Goal: Transaction & Acquisition: Purchase product/service

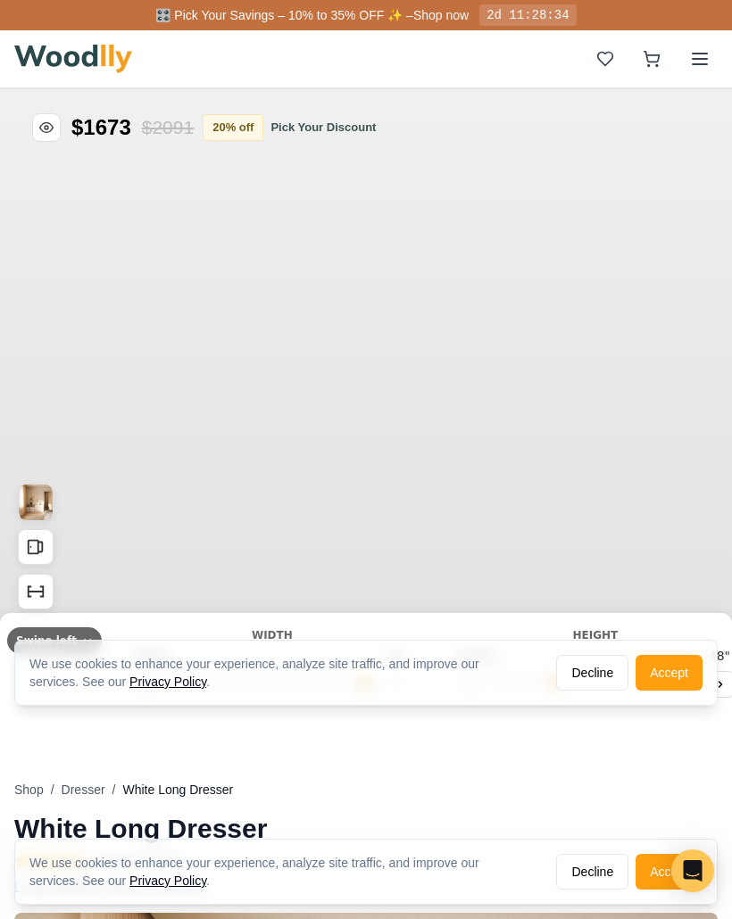
type input "72"
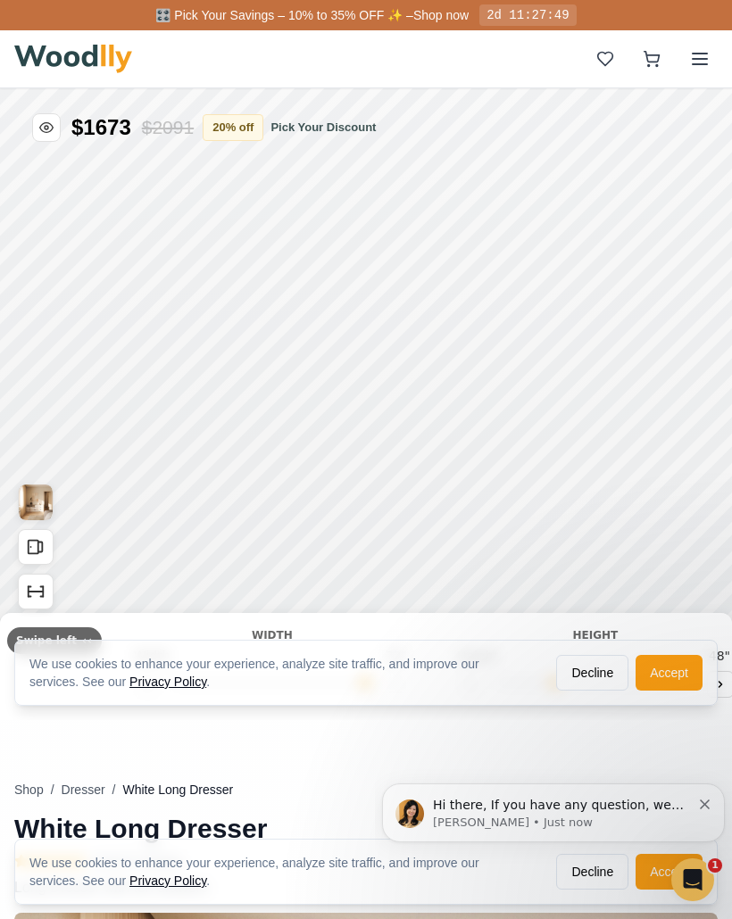
click at [672, 669] on button "Accept" at bounding box center [668, 673] width 67 height 36
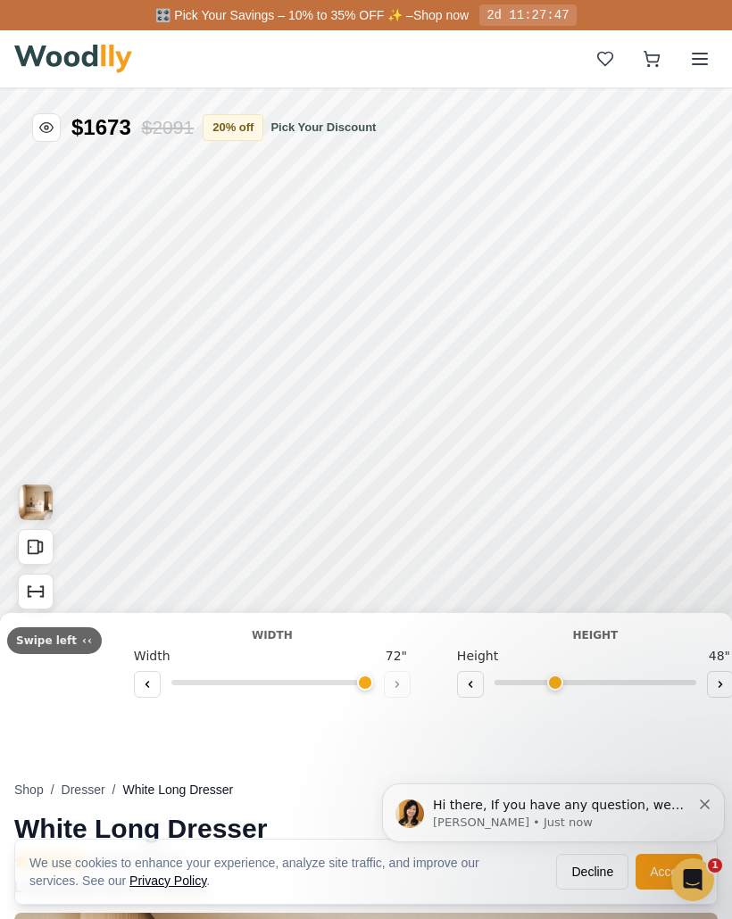
click at [703, 802] on icon "Dismiss notification" at bounding box center [705, 805] width 10 height 10
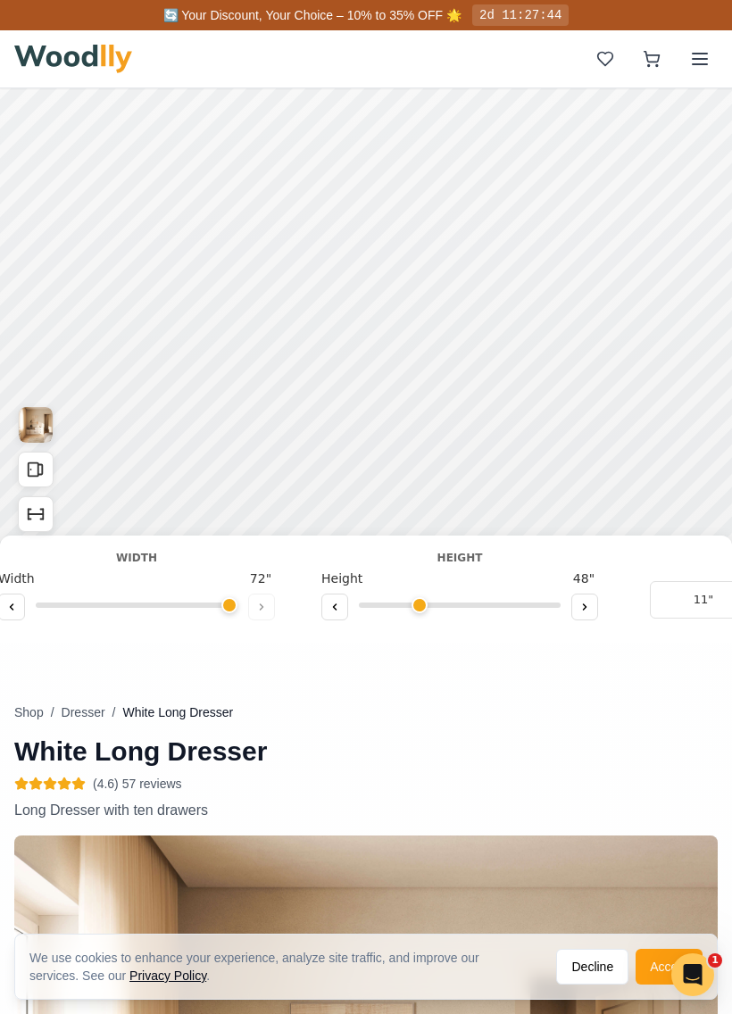
scroll to position [79, 0]
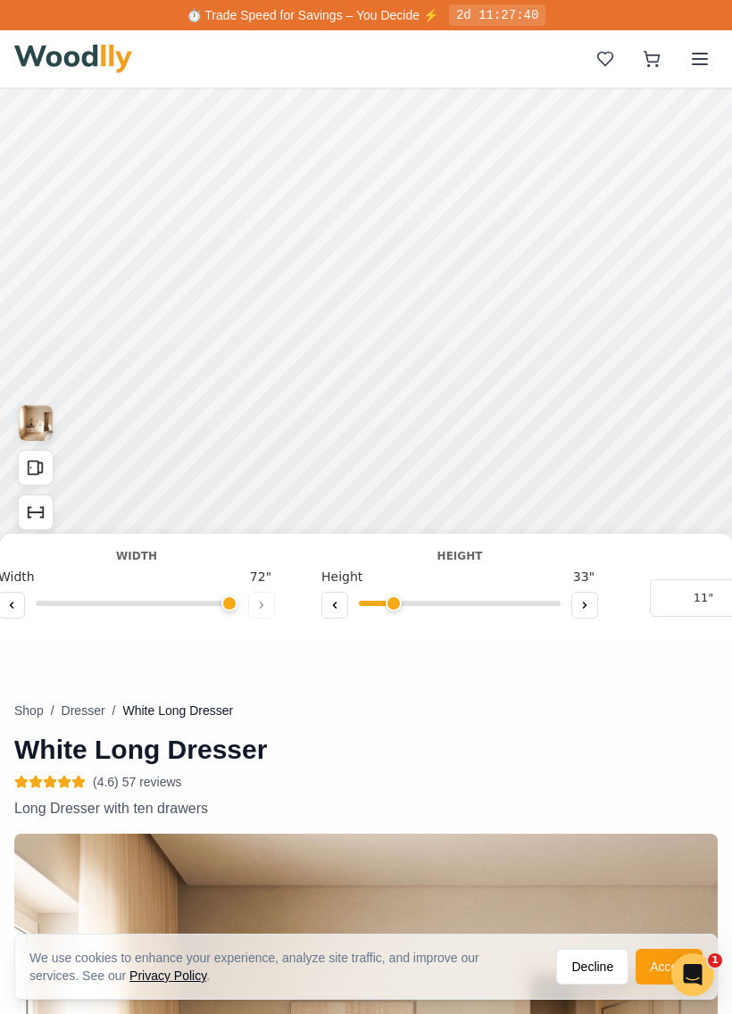
type input "2"
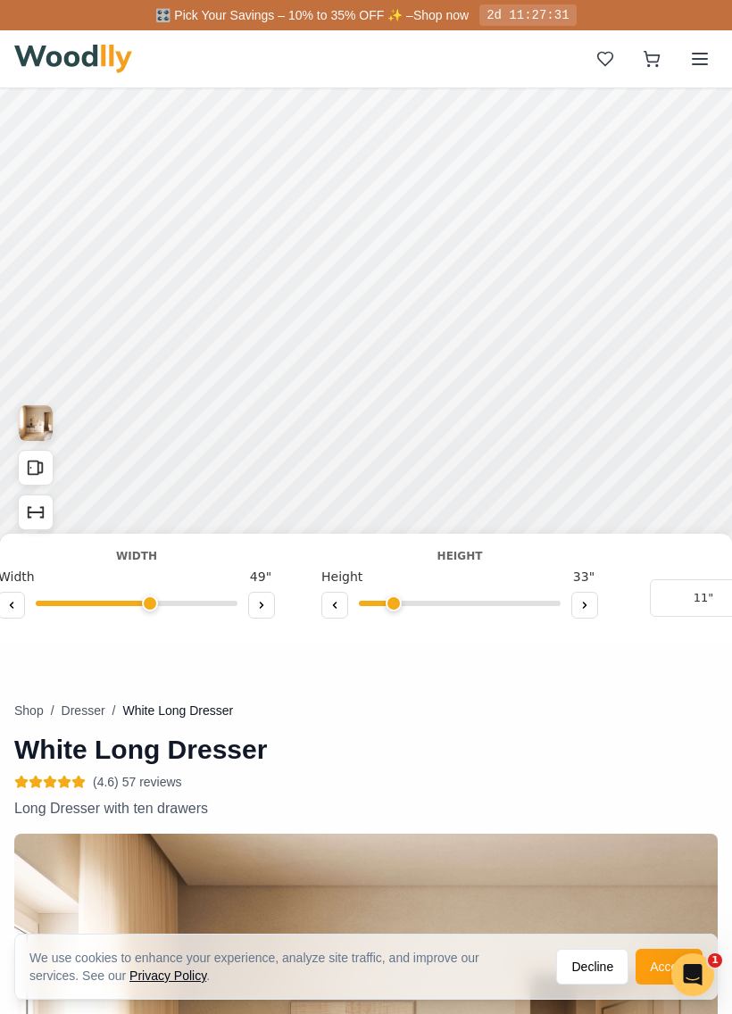
type input "49"
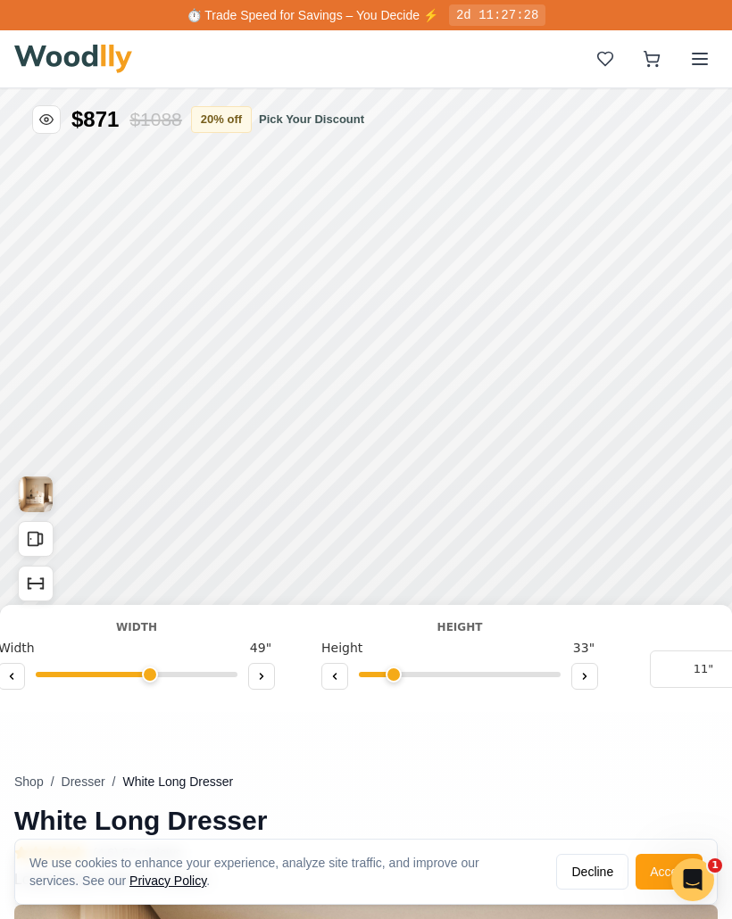
scroll to position [0, 0]
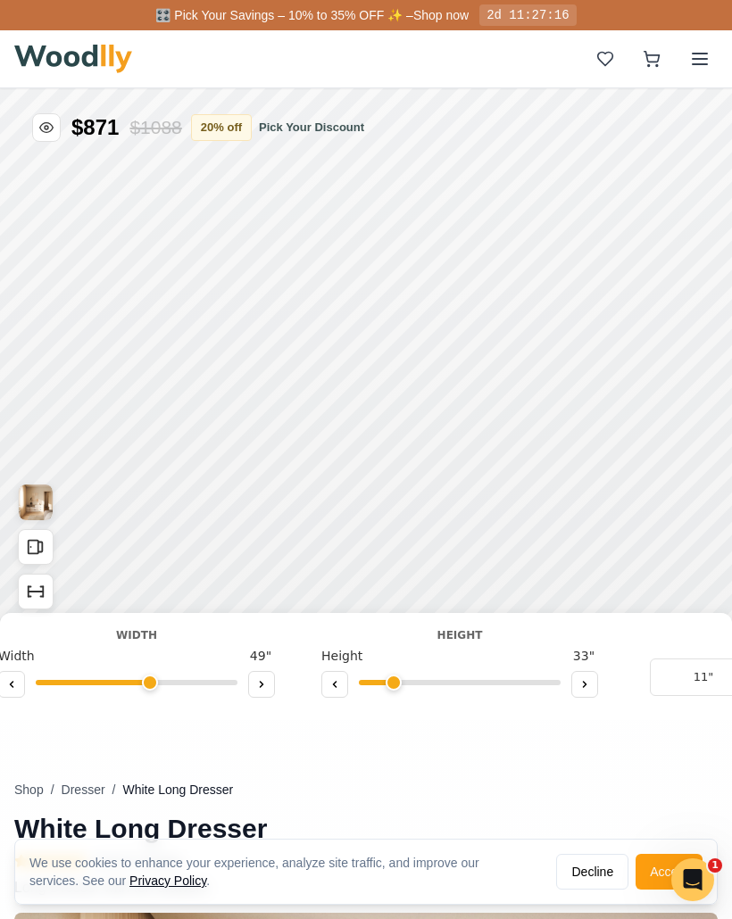
click at [701, 55] on icon at bounding box center [699, 58] width 21 height 21
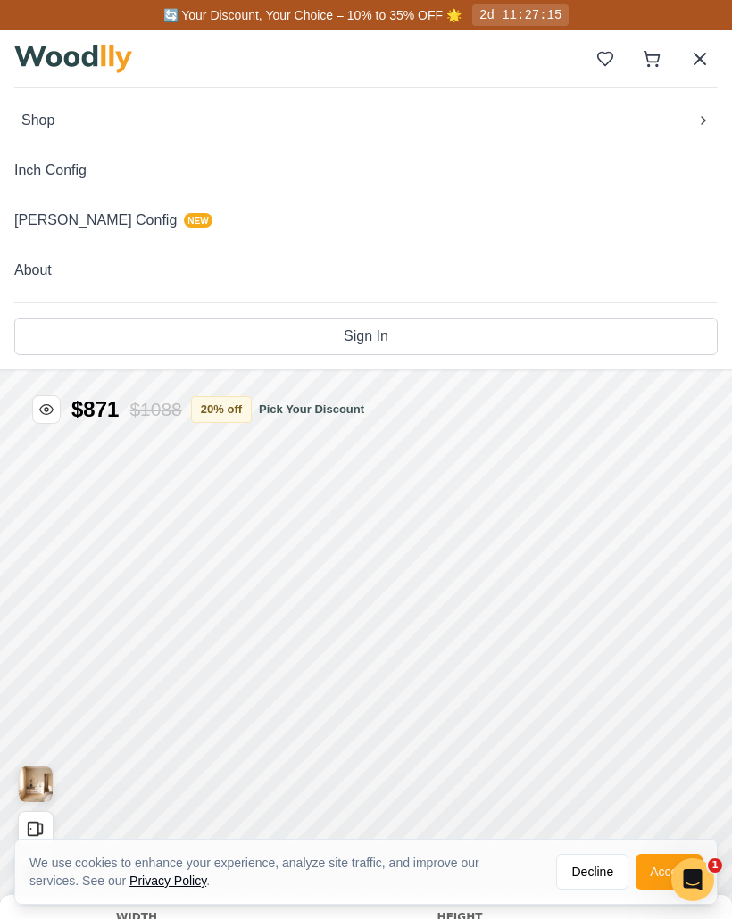
click at [38, 112] on span "Shop" at bounding box center [37, 120] width 33 height 21
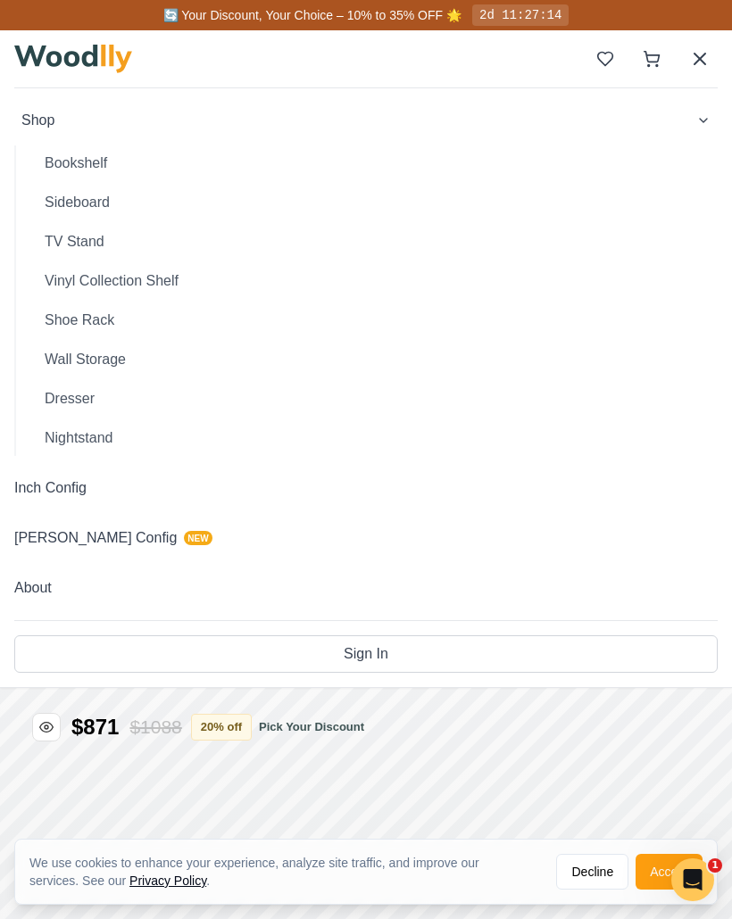
click at [94, 253] on button "TV Stand" at bounding box center [373, 242] width 687 height 36
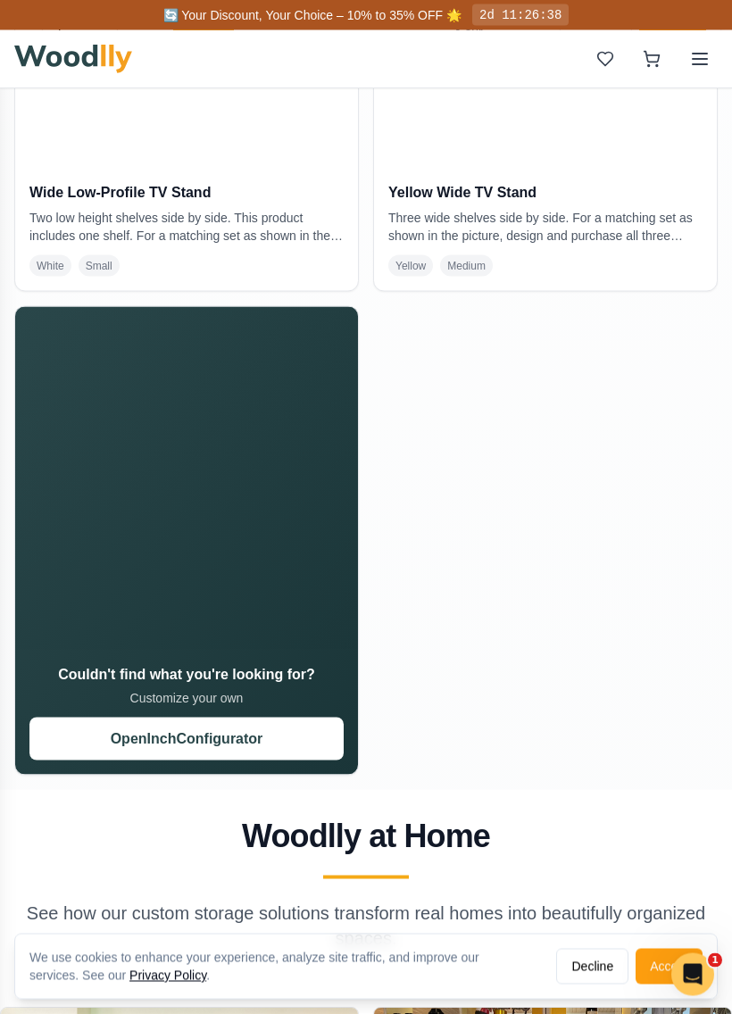
scroll to position [1610, 0]
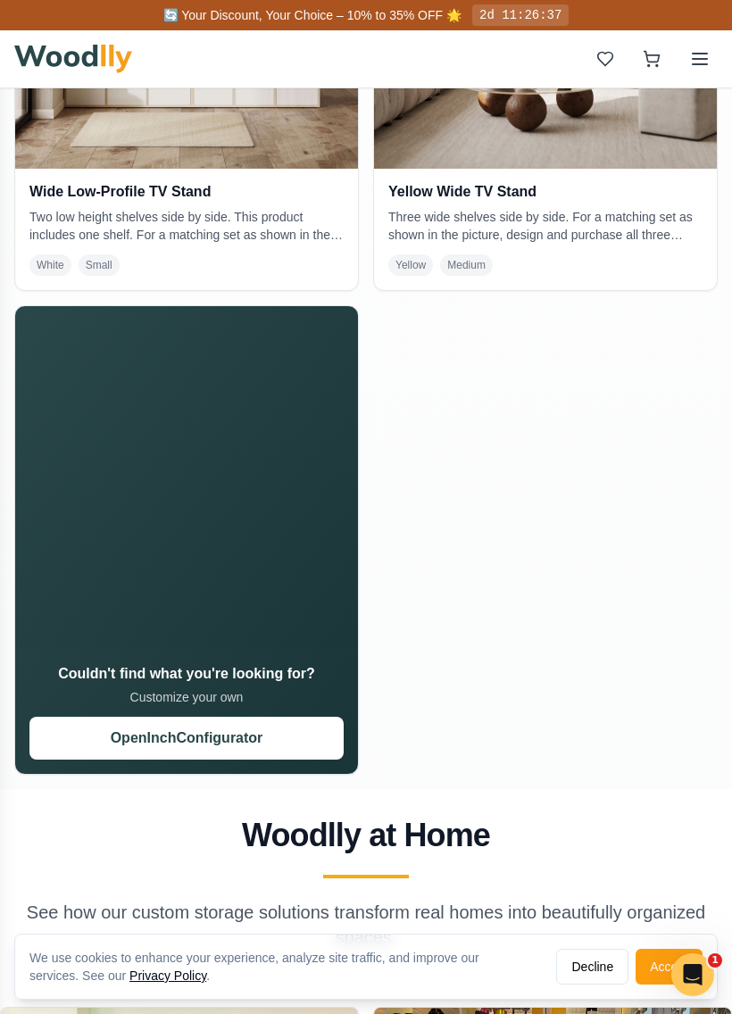
click at [194, 739] on button "Open Inch Configurator" at bounding box center [186, 738] width 314 height 43
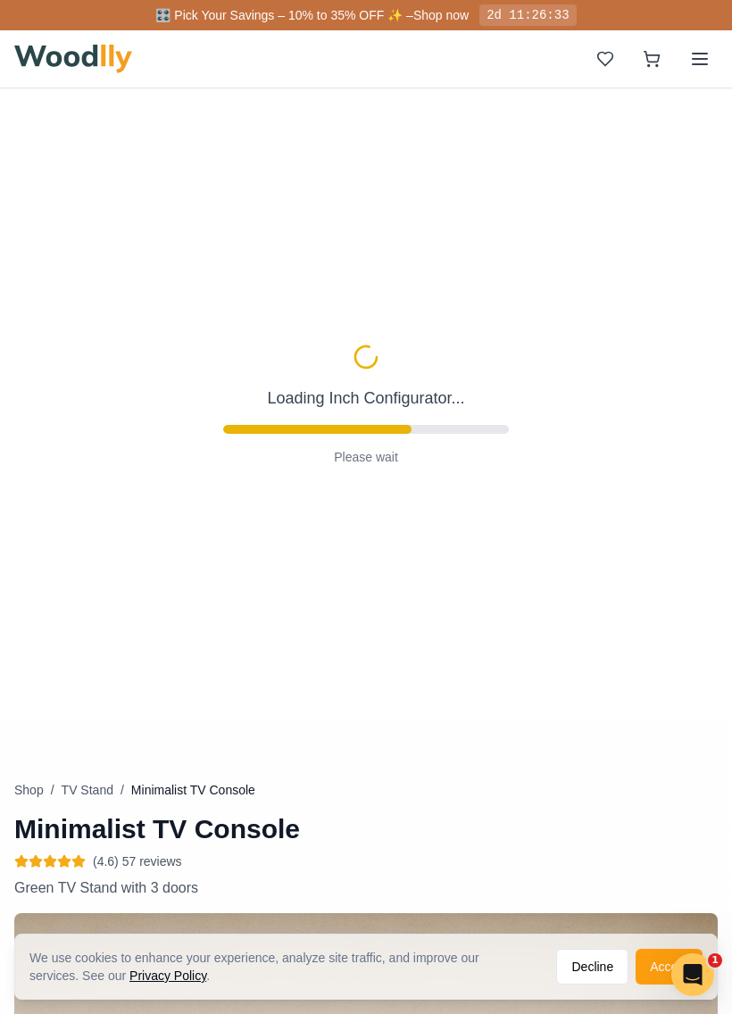
type input "63"
type input "2"
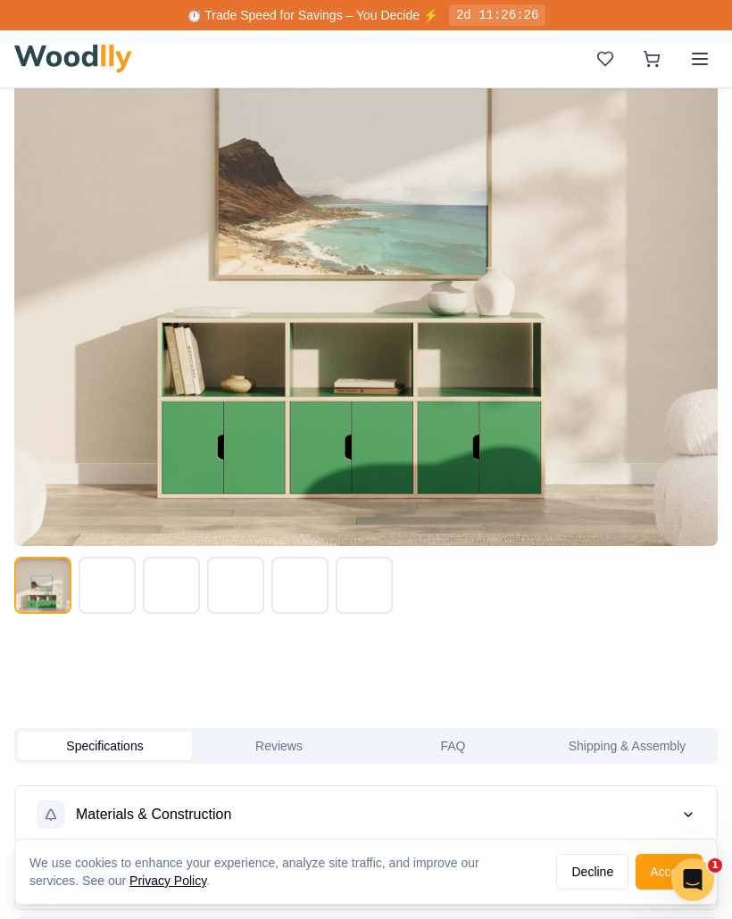
scroll to position [1045, 0]
